Goal: Navigation & Orientation: Find specific page/section

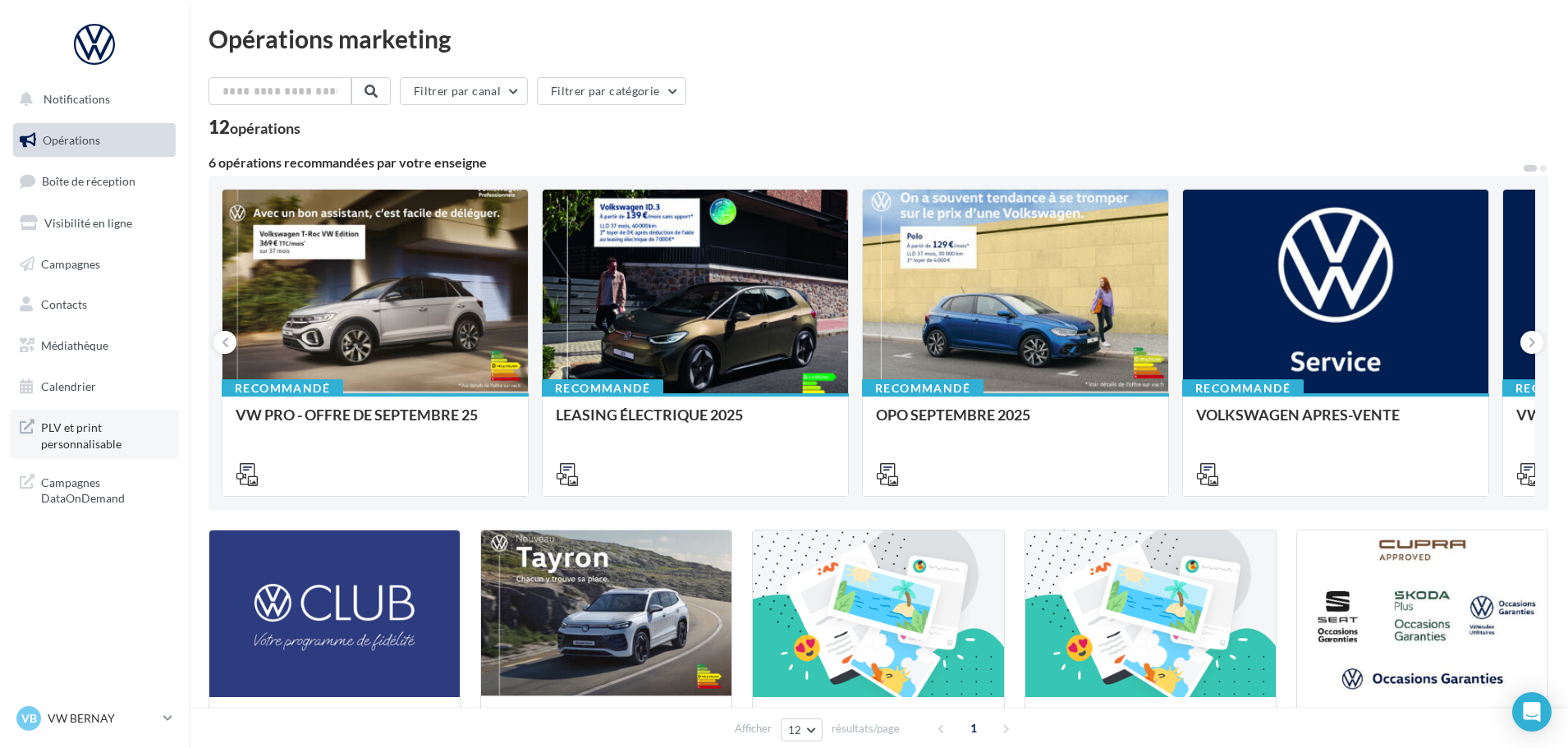
click at [94, 434] on span "PLV et print personnalisable" at bounding box center [105, 434] width 128 height 36
click at [82, 346] on span "Médiathèque" at bounding box center [75, 344] width 67 height 14
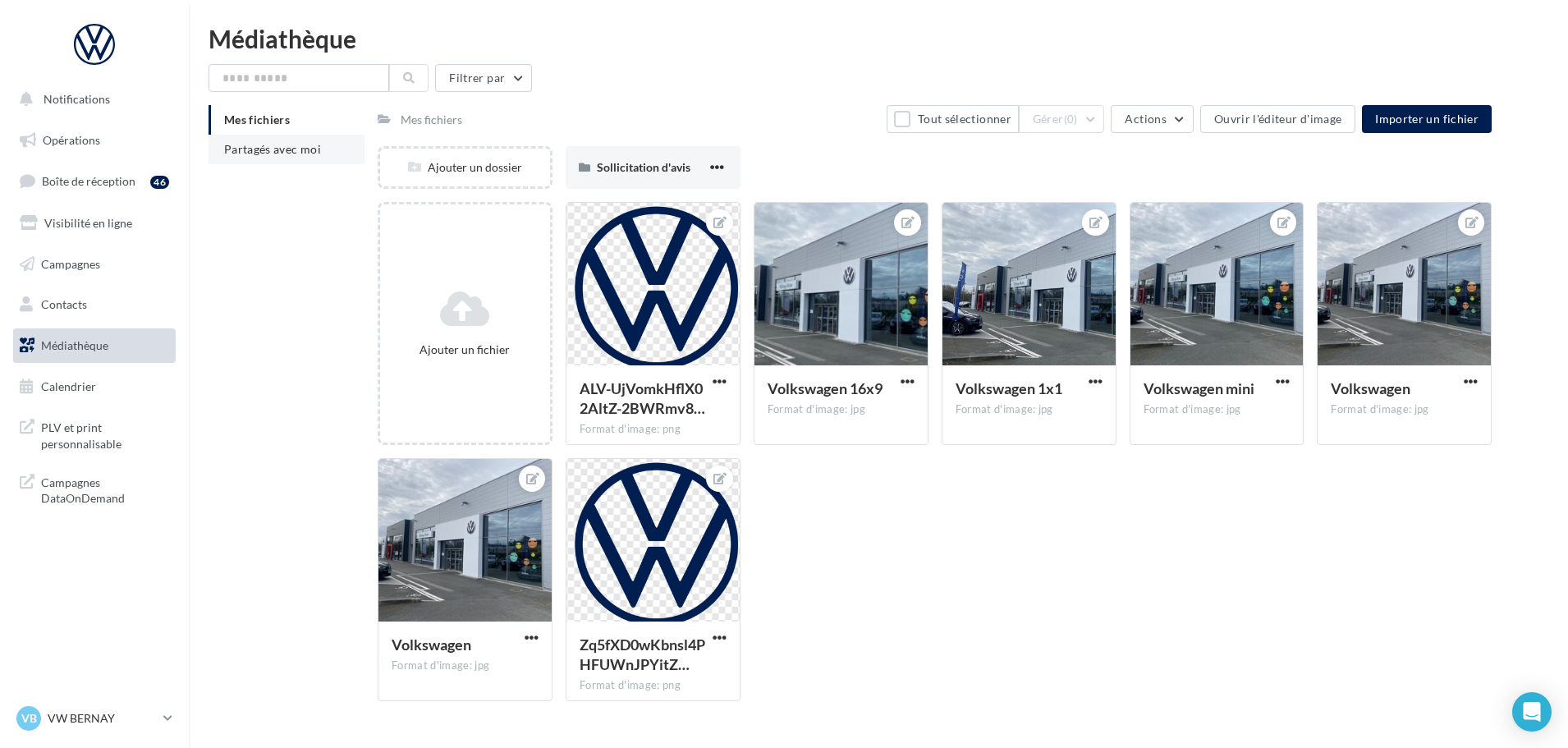
click at [268, 150] on span "Partagés avec moi" at bounding box center [272, 149] width 97 height 14
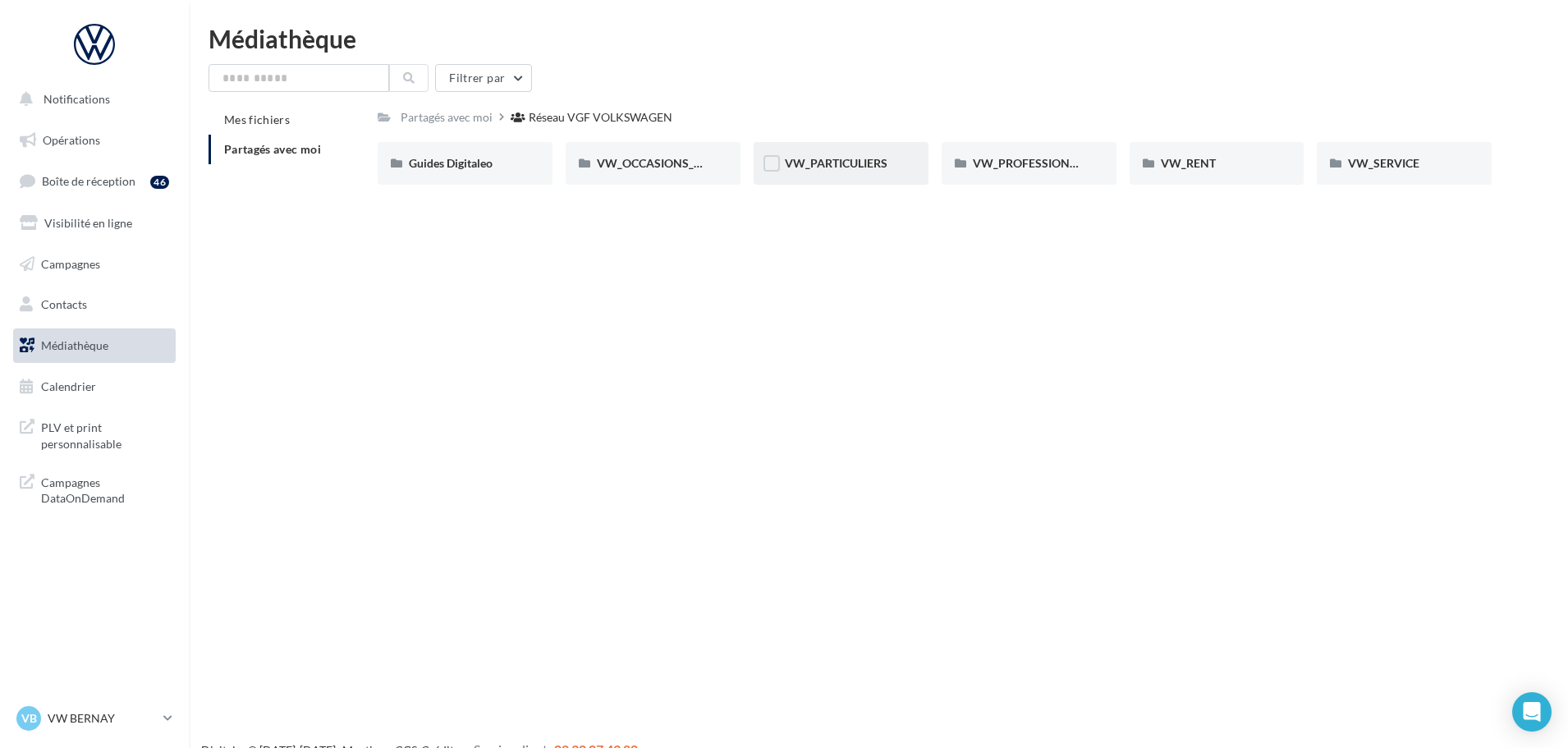
click at [821, 173] on div "VW_PARTICULIERS" at bounding box center [841, 163] width 175 height 43
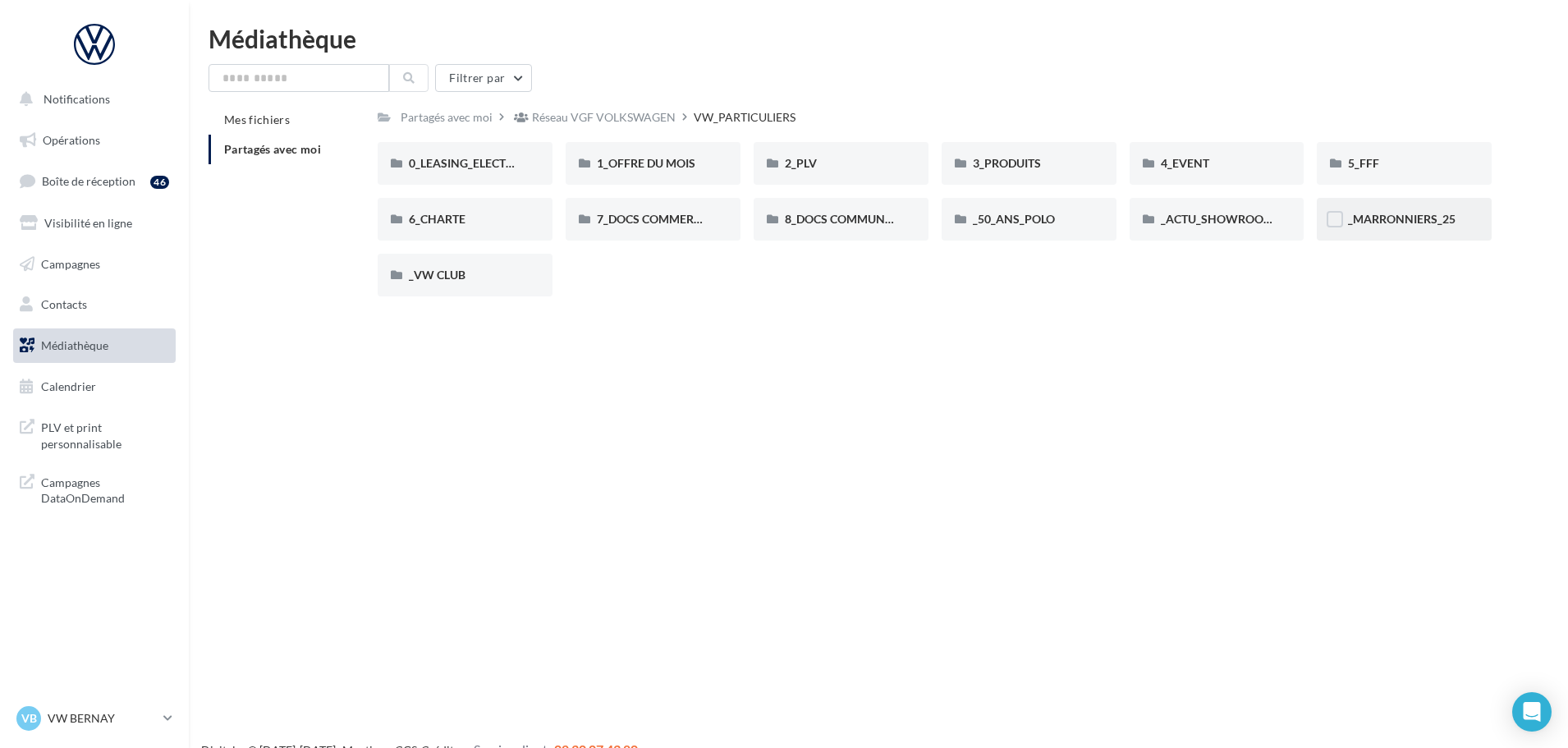
click at [1415, 224] on span "_MARRONNIERS_25" at bounding box center [1401, 219] width 107 height 14
click at [84, 162] on ul "Opérations Boîte de réception 46 Visibilité en ligne Campagnes Contacts Médiath…" at bounding box center [94, 263] width 176 height 294
click at [96, 146] on span "Opérations" at bounding box center [71, 139] width 57 height 14
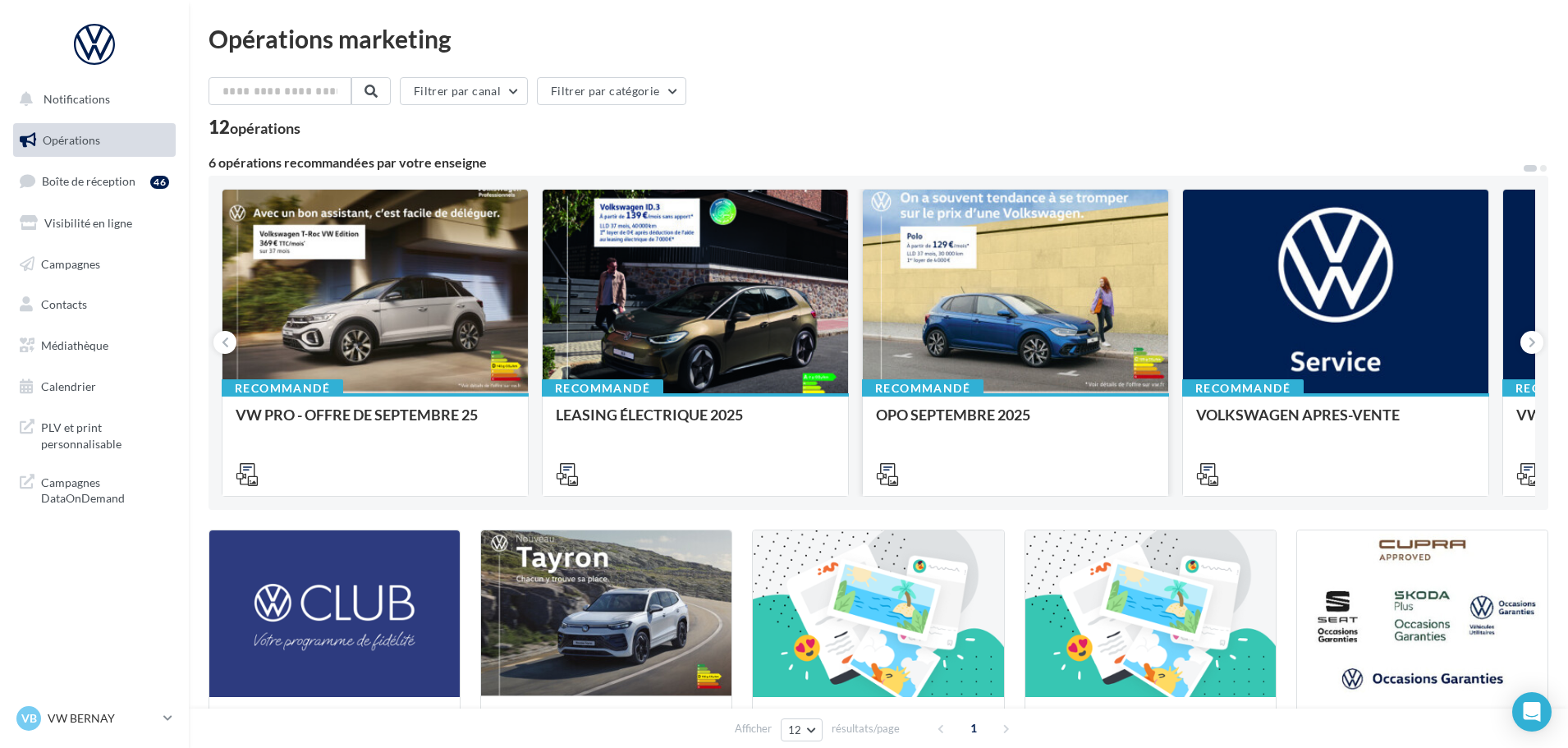
click at [1017, 281] on div at bounding box center [1015, 292] width 305 height 205
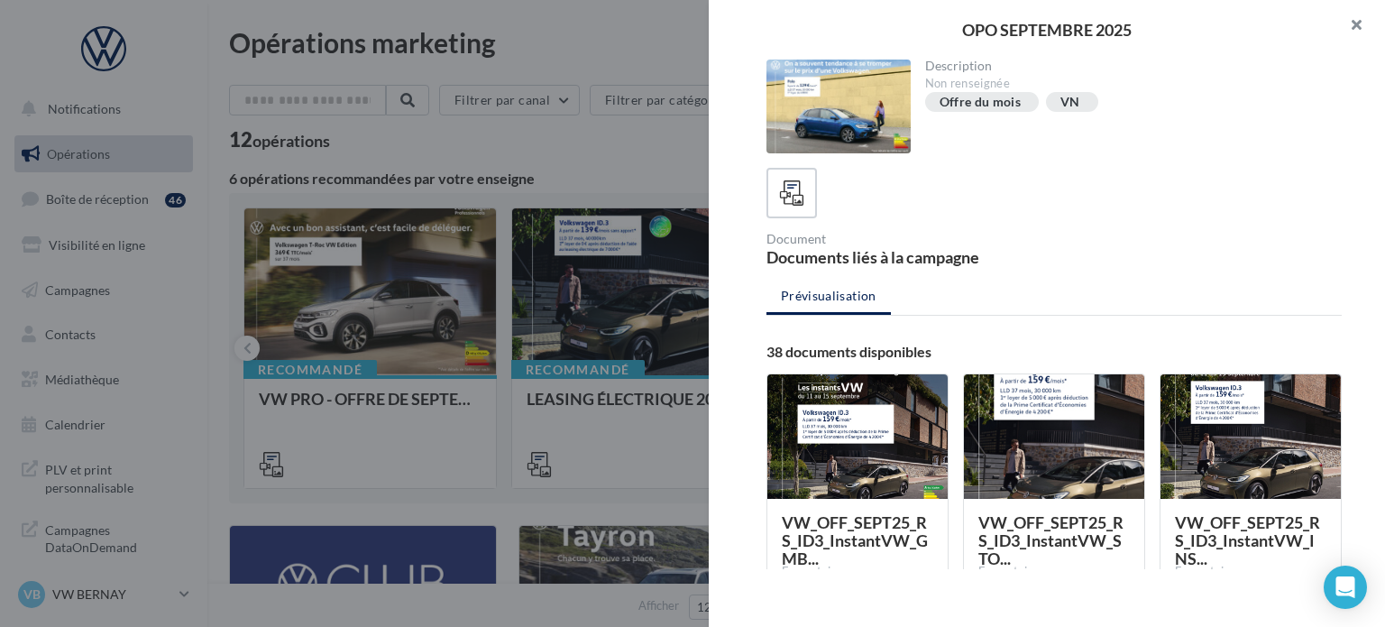
click at [1363, 32] on button "button" at bounding box center [1349, 27] width 72 height 54
